Goal: Information Seeking & Learning: Check status

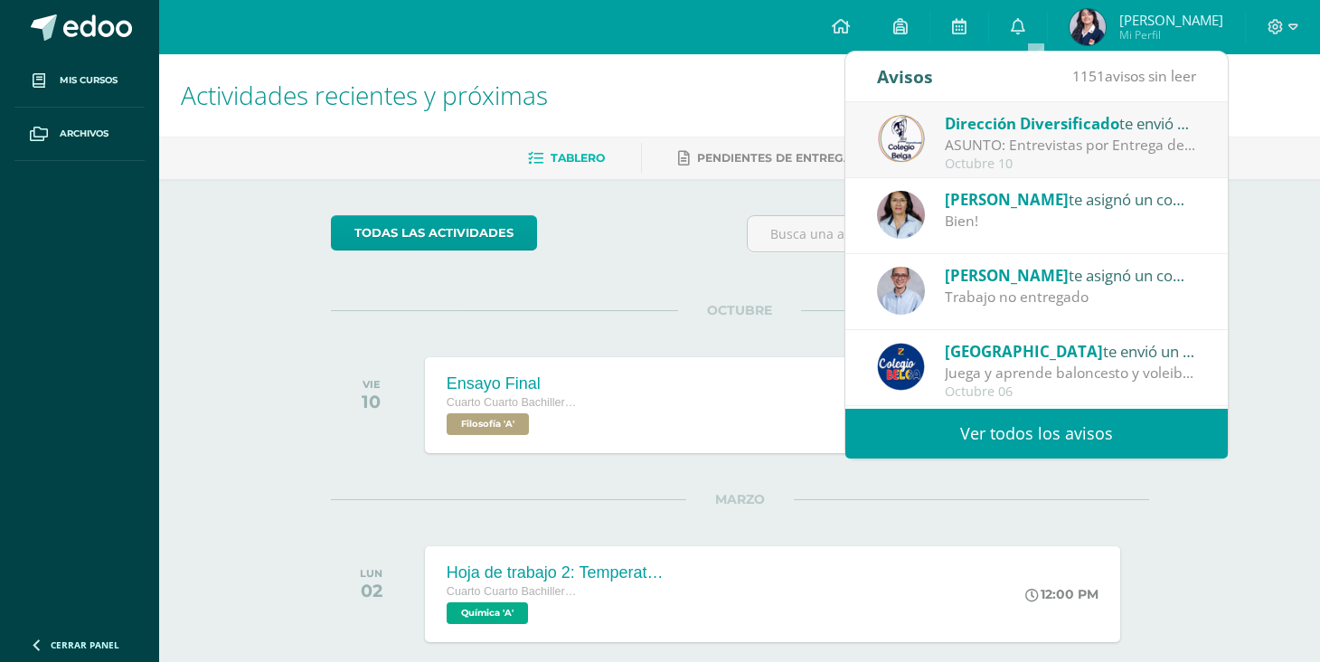
click at [1069, 145] on div "ASUNTO: Entrevistas por Entrega de Notas Cuarta Unidad: ASUNTO: Entrevistas por…" at bounding box center [1069, 145] width 251 height 21
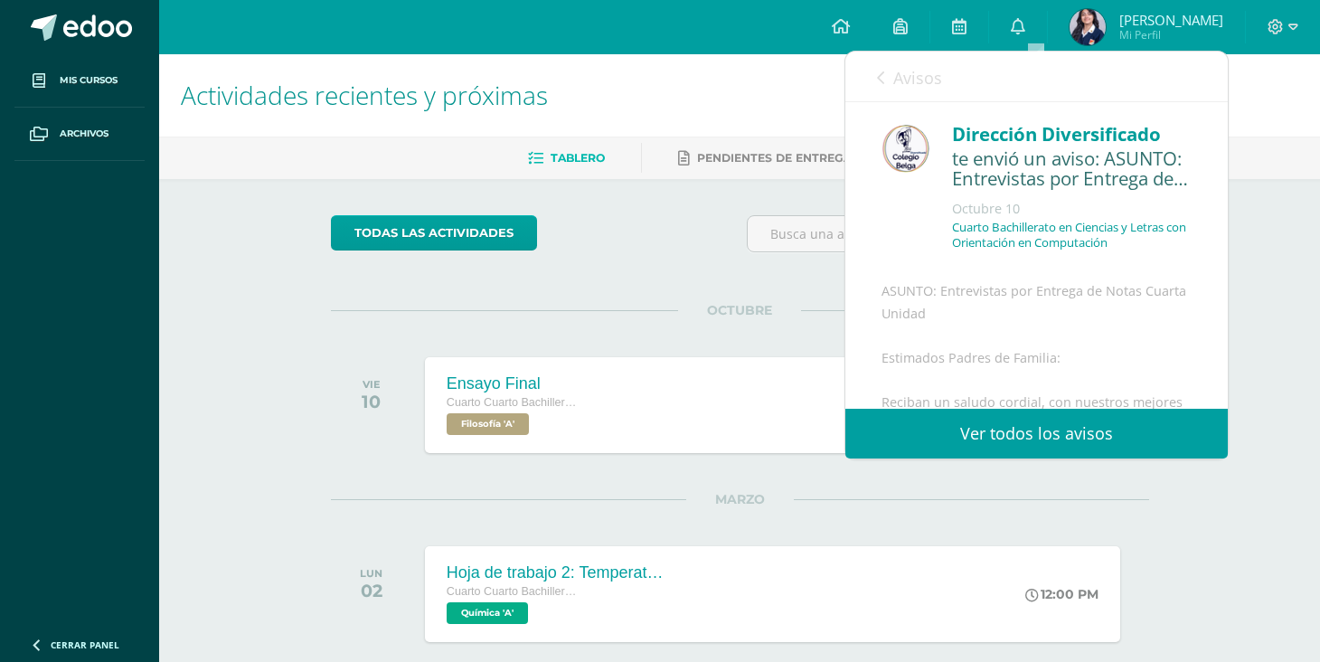
click at [681, 77] on h1 "Actividades recientes y próximas" at bounding box center [739, 95] width 1117 height 82
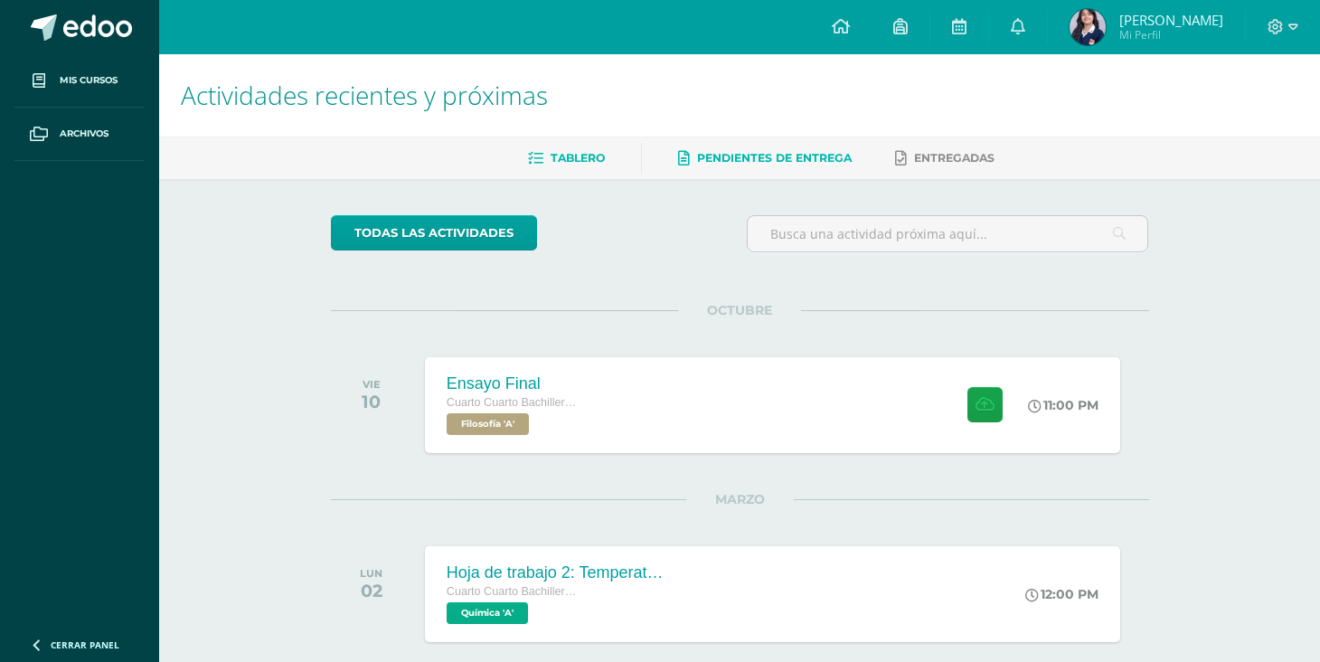
click at [796, 161] on span "Pendientes de entrega" at bounding box center [774, 158] width 155 height 14
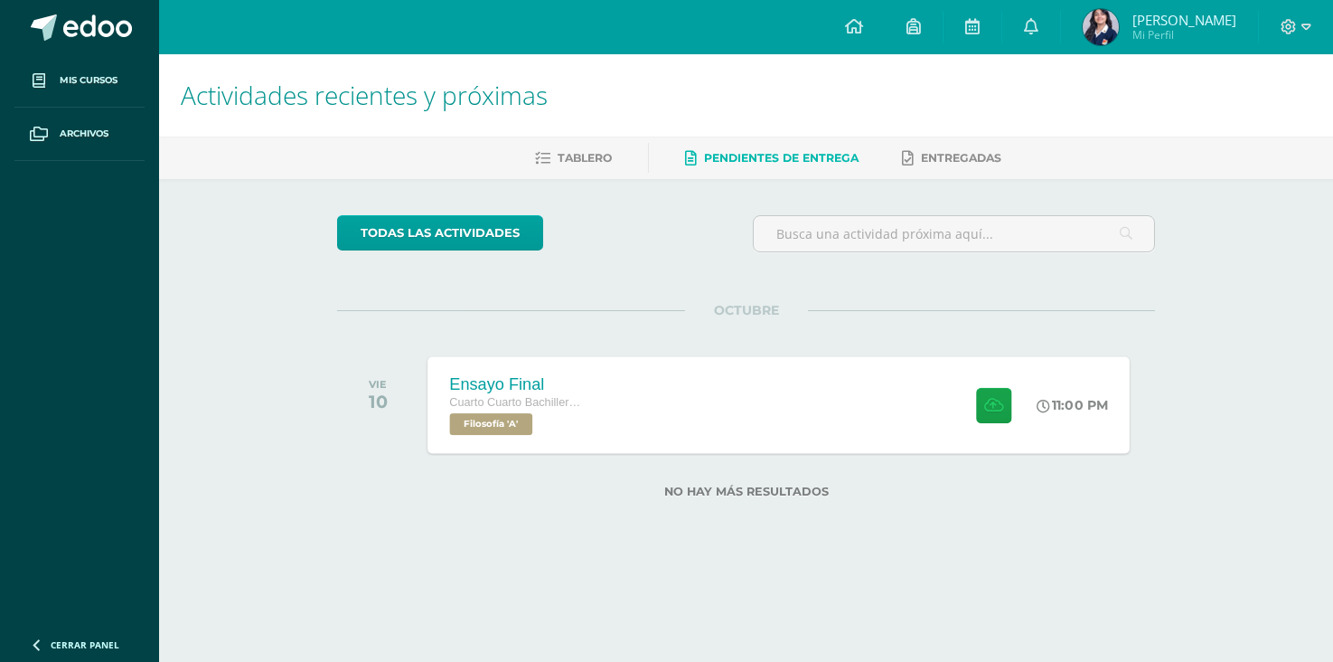
click at [492, 387] on div "Ensayo Final" at bounding box center [518, 383] width 137 height 19
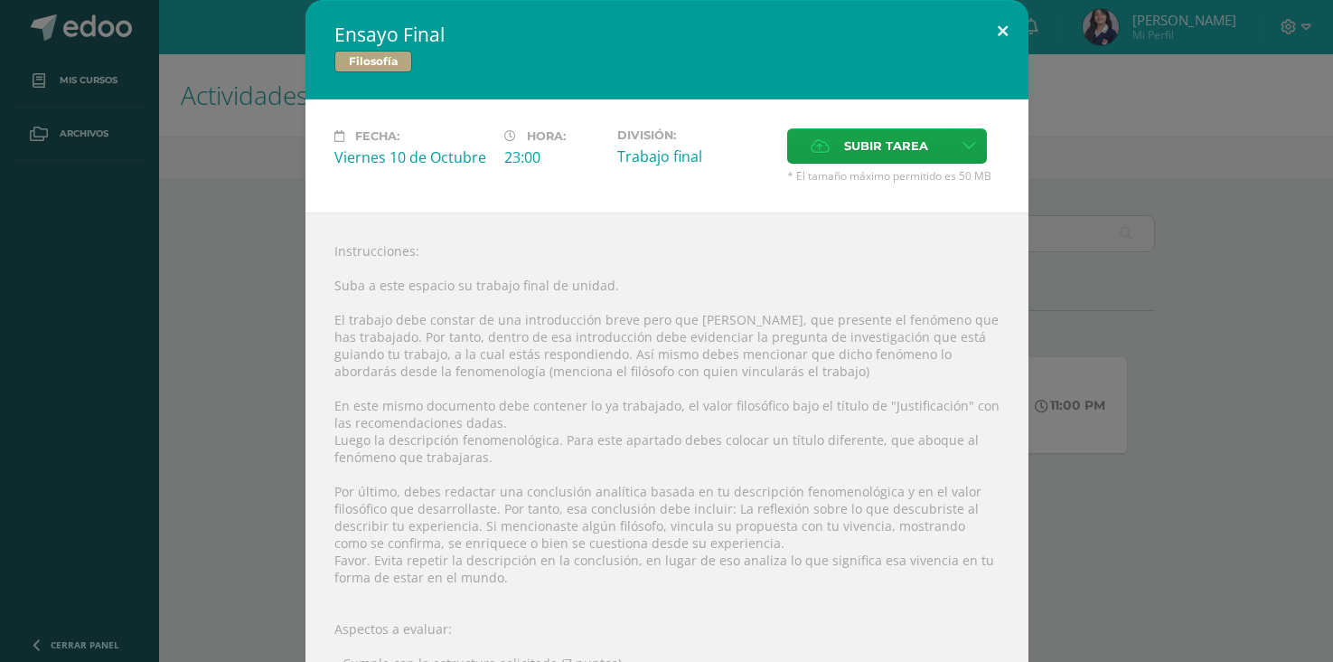
click at [998, 30] on button at bounding box center [1003, 30] width 52 height 61
